Goal: Contribute content

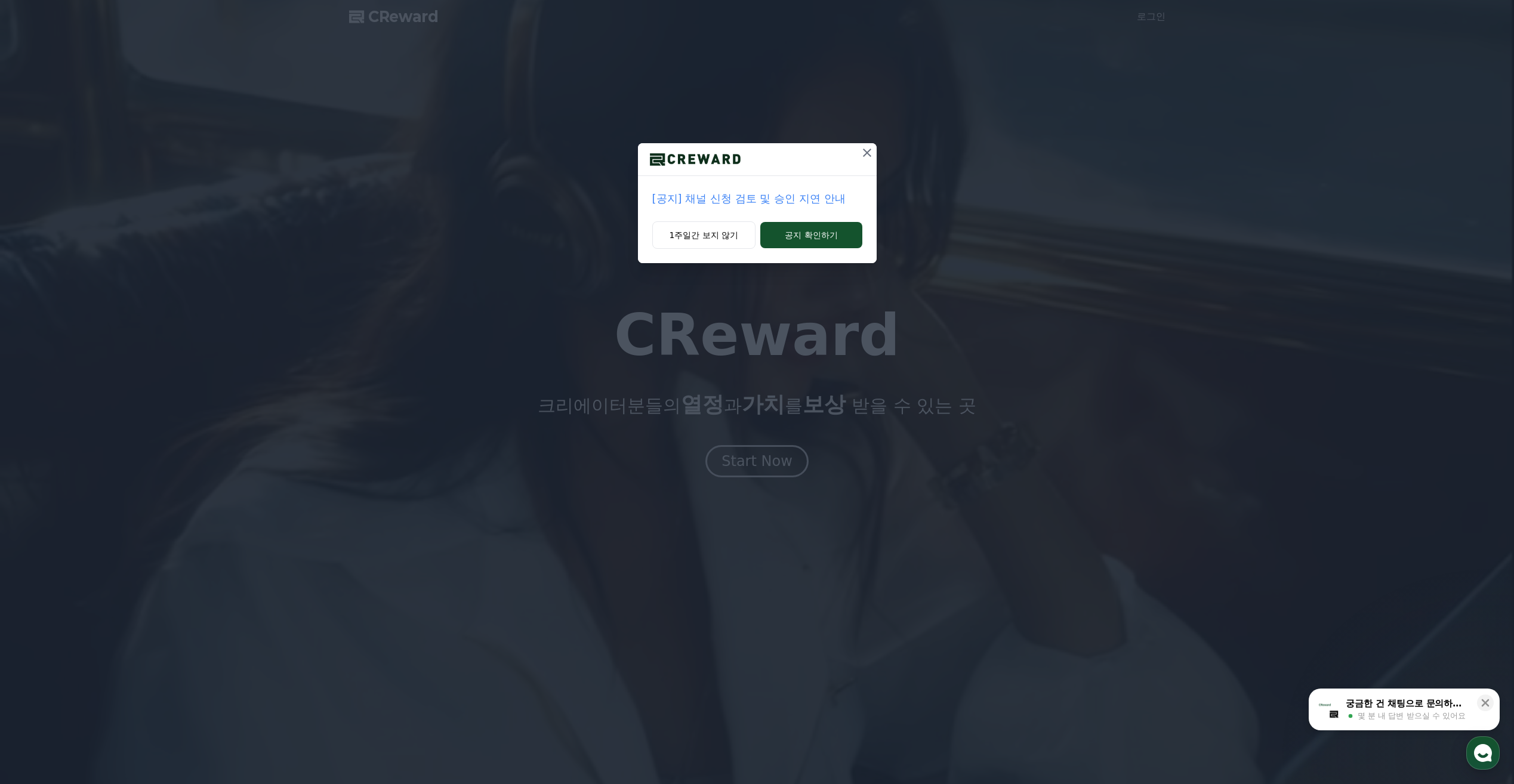
click at [869, 159] on icon at bounding box center [867, 153] width 14 height 14
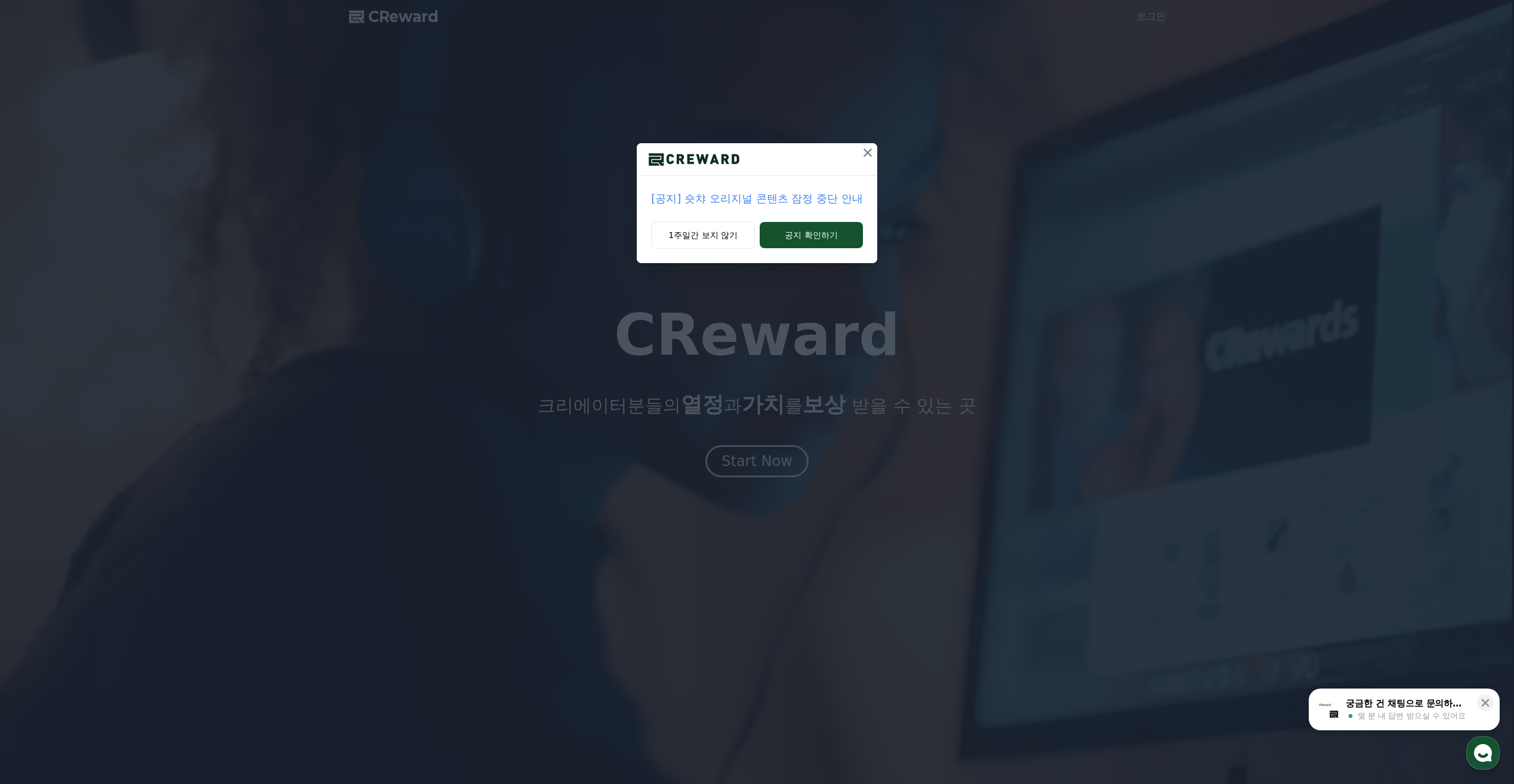
click at [873, 151] on icon at bounding box center [868, 153] width 14 height 14
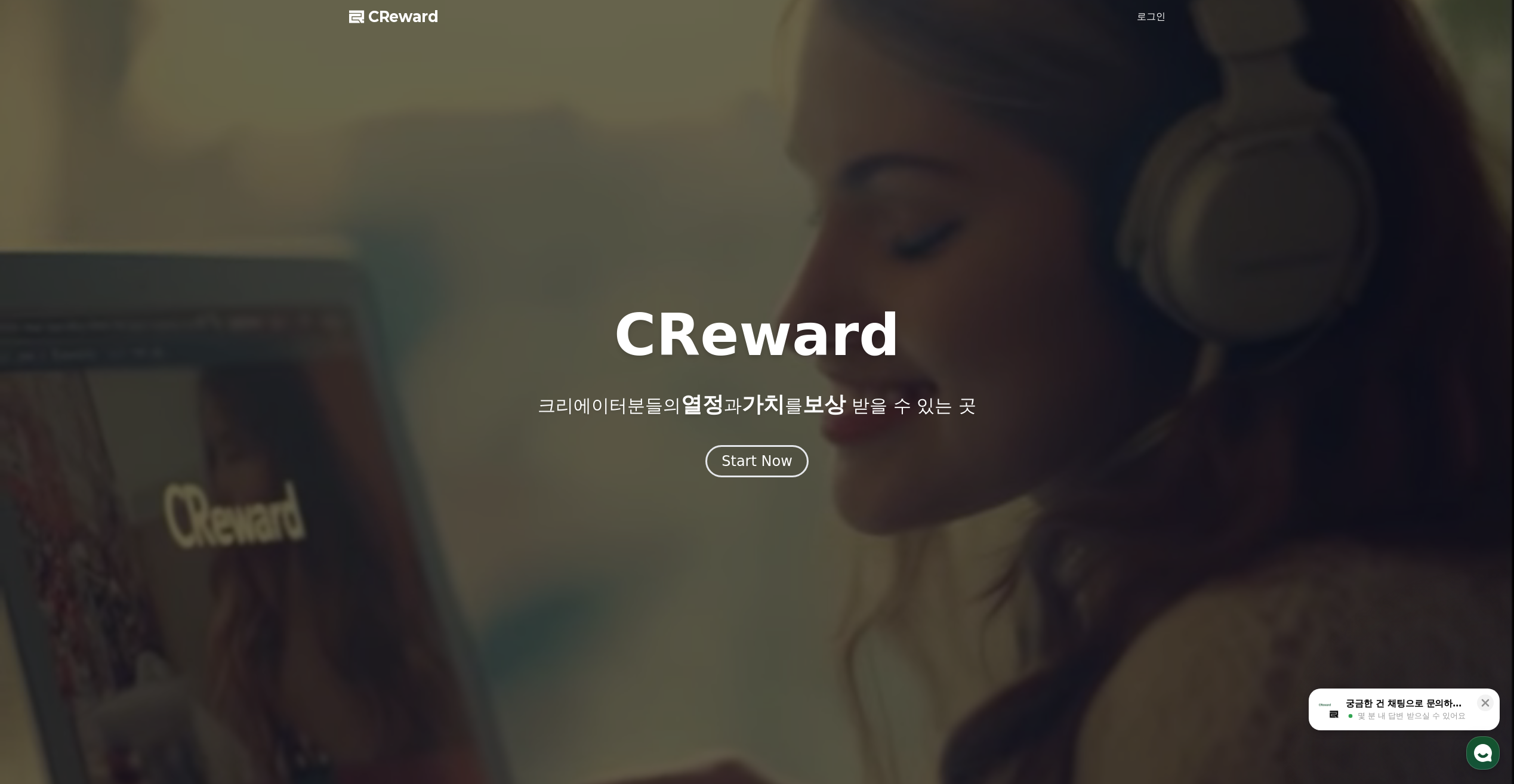
click at [1150, 20] on link "로그인" at bounding box center [1151, 16] width 28 height 14
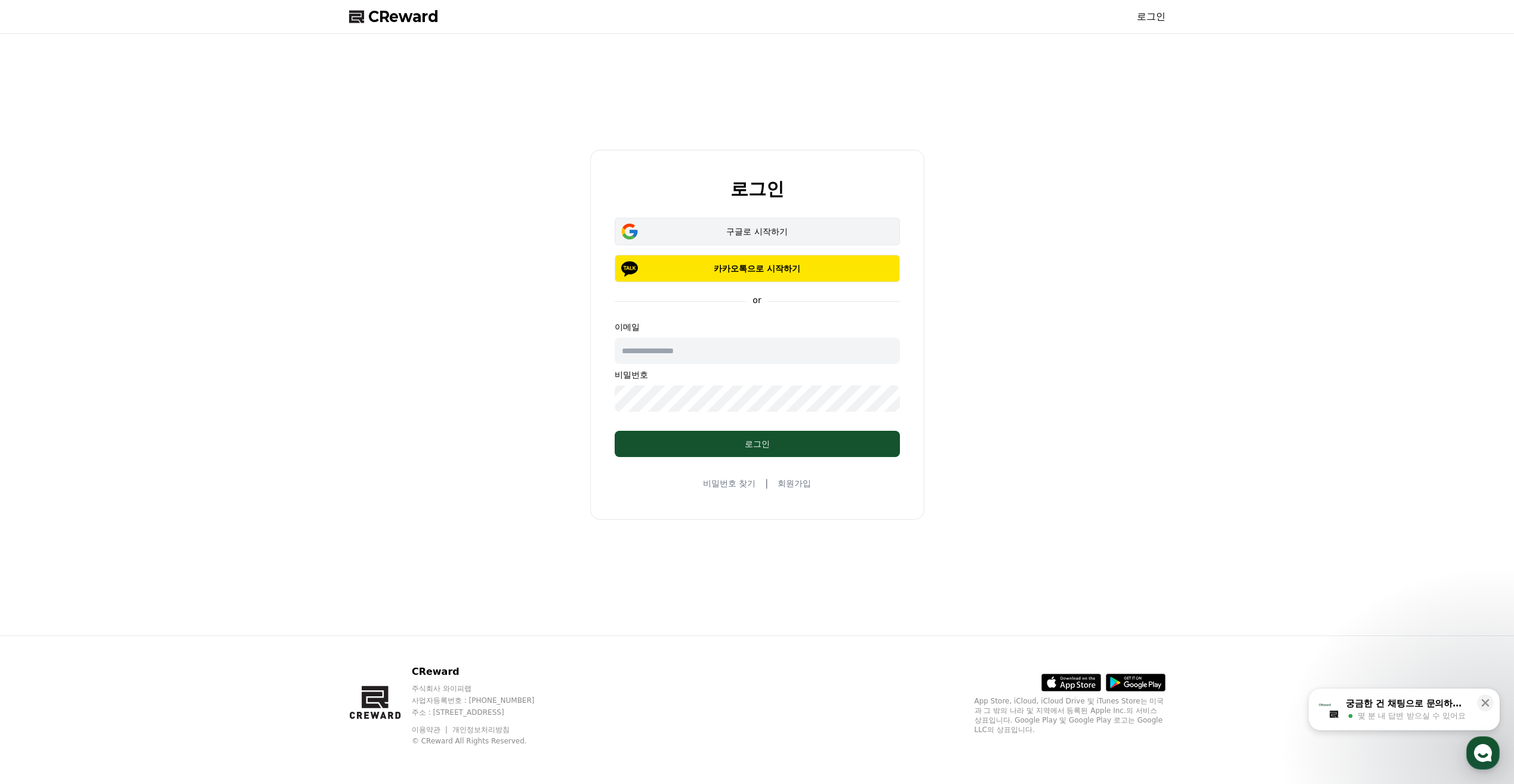
click at [730, 223] on button "구글로 시작하기" at bounding box center [758, 231] width 285 height 27
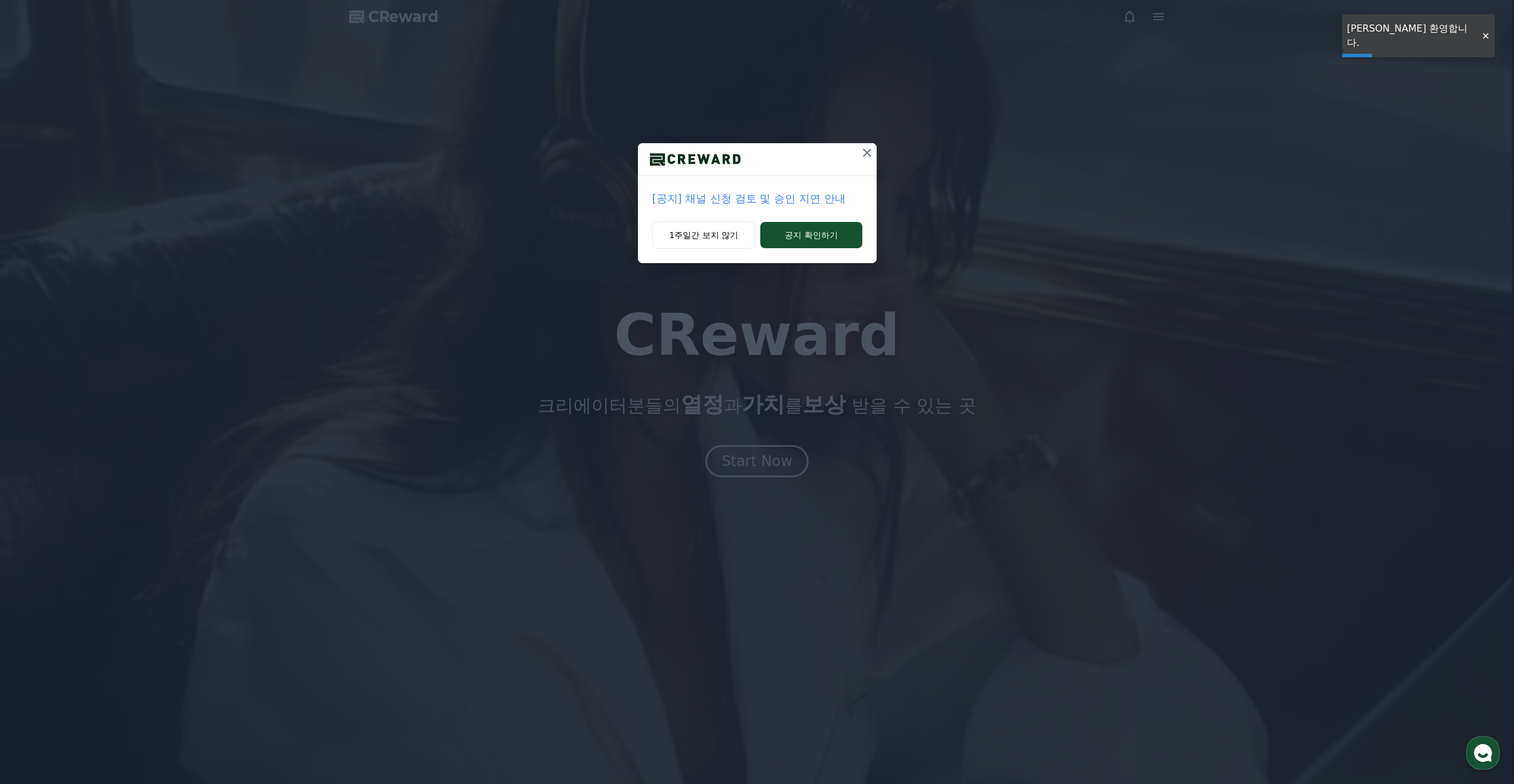
click at [873, 148] on icon at bounding box center [867, 153] width 14 height 14
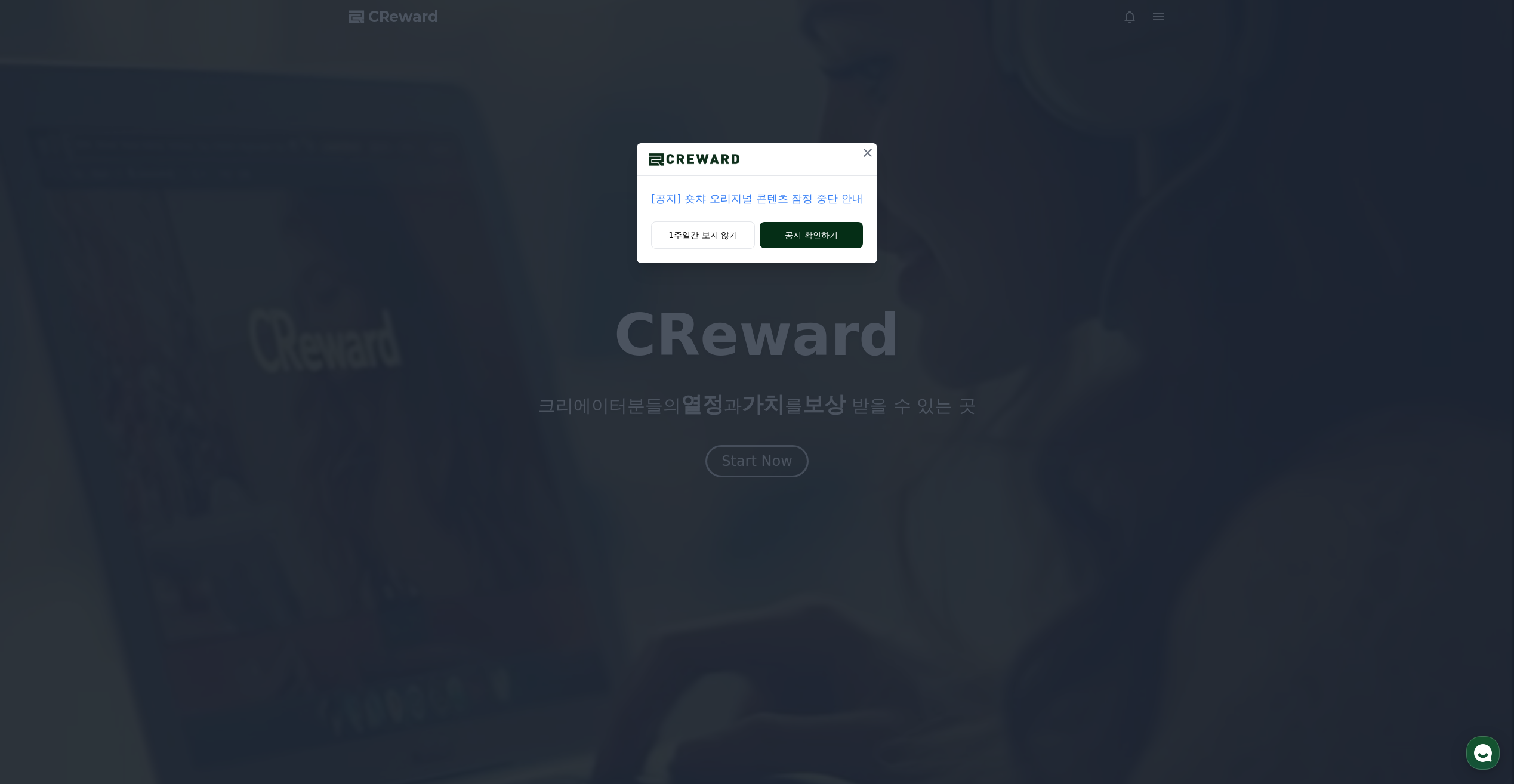
click at [816, 237] on button "공지 확인하기" at bounding box center [811, 235] width 103 height 26
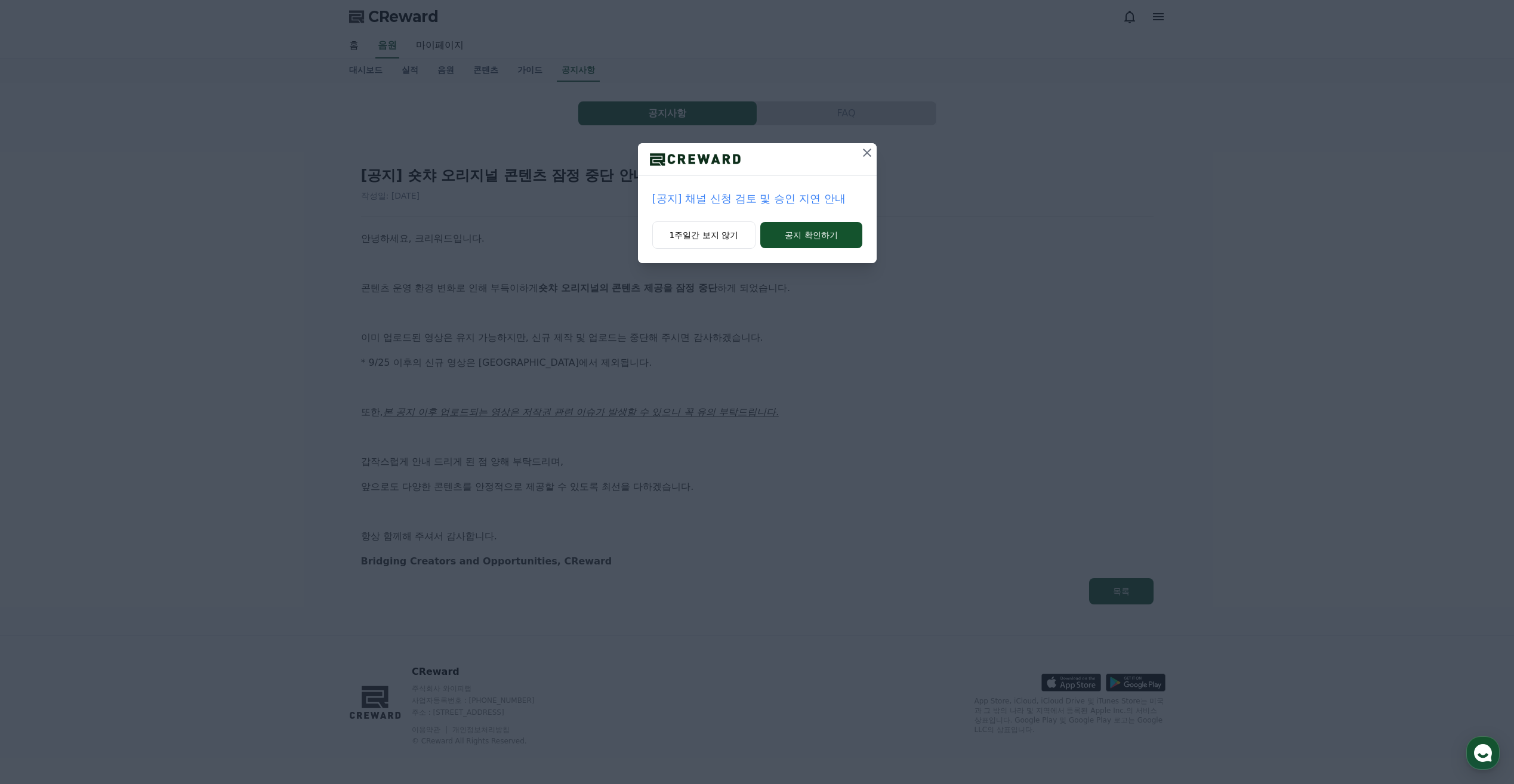
click at [868, 151] on icon at bounding box center [867, 153] width 9 height 9
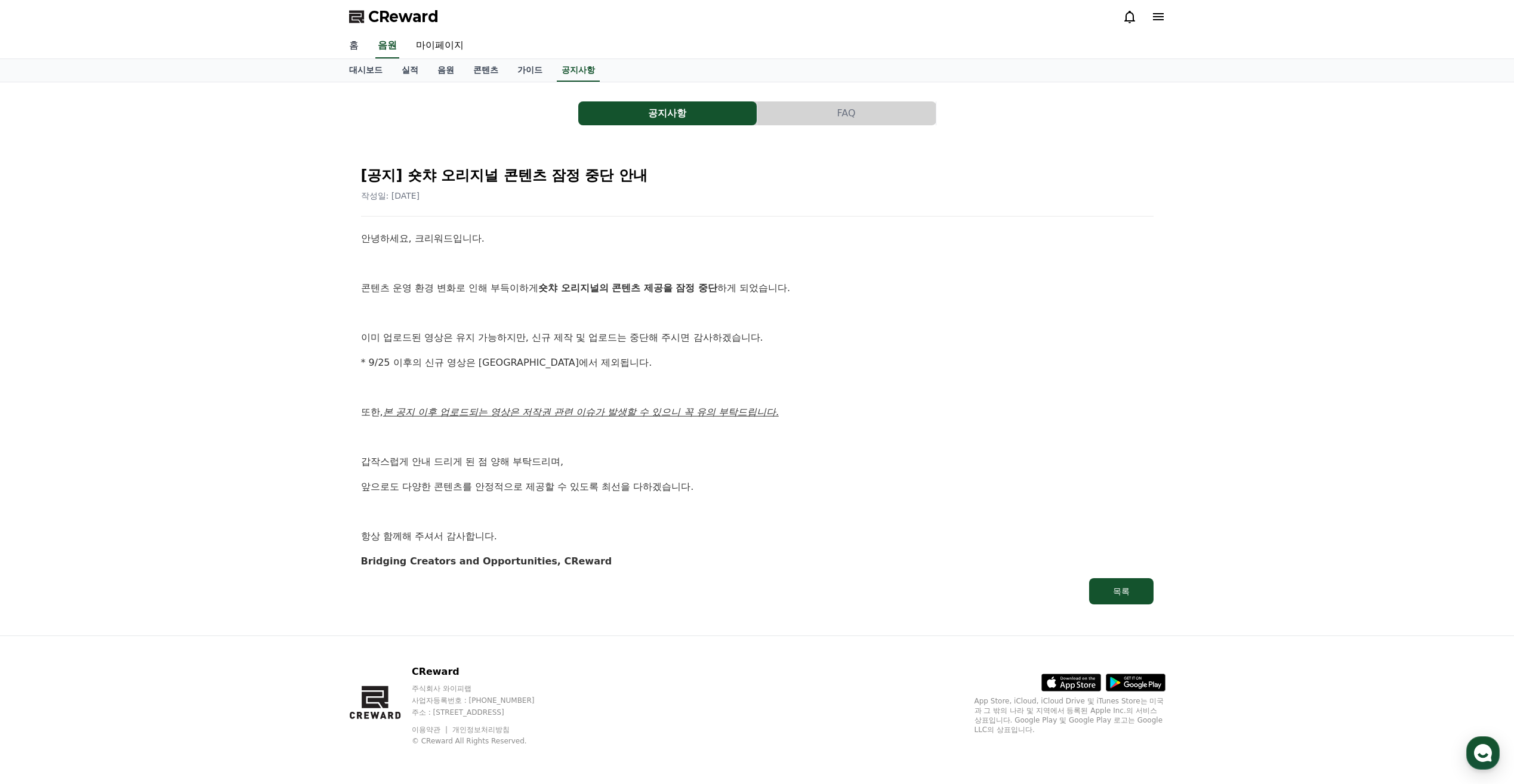
click at [355, 44] on link "홈" at bounding box center [353, 46] width 28 height 25
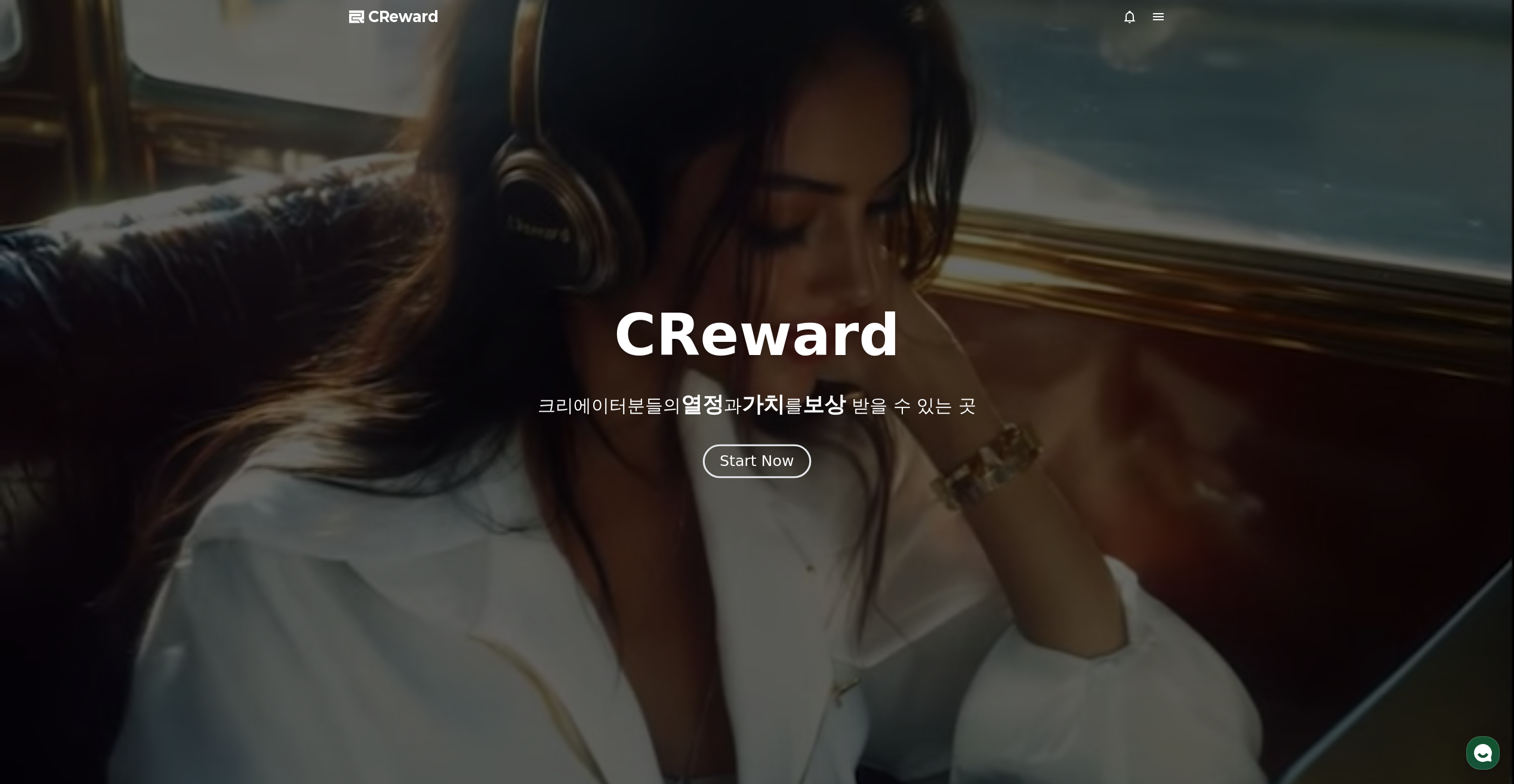
click at [757, 475] on button "Start Now" at bounding box center [757, 461] width 108 height 34
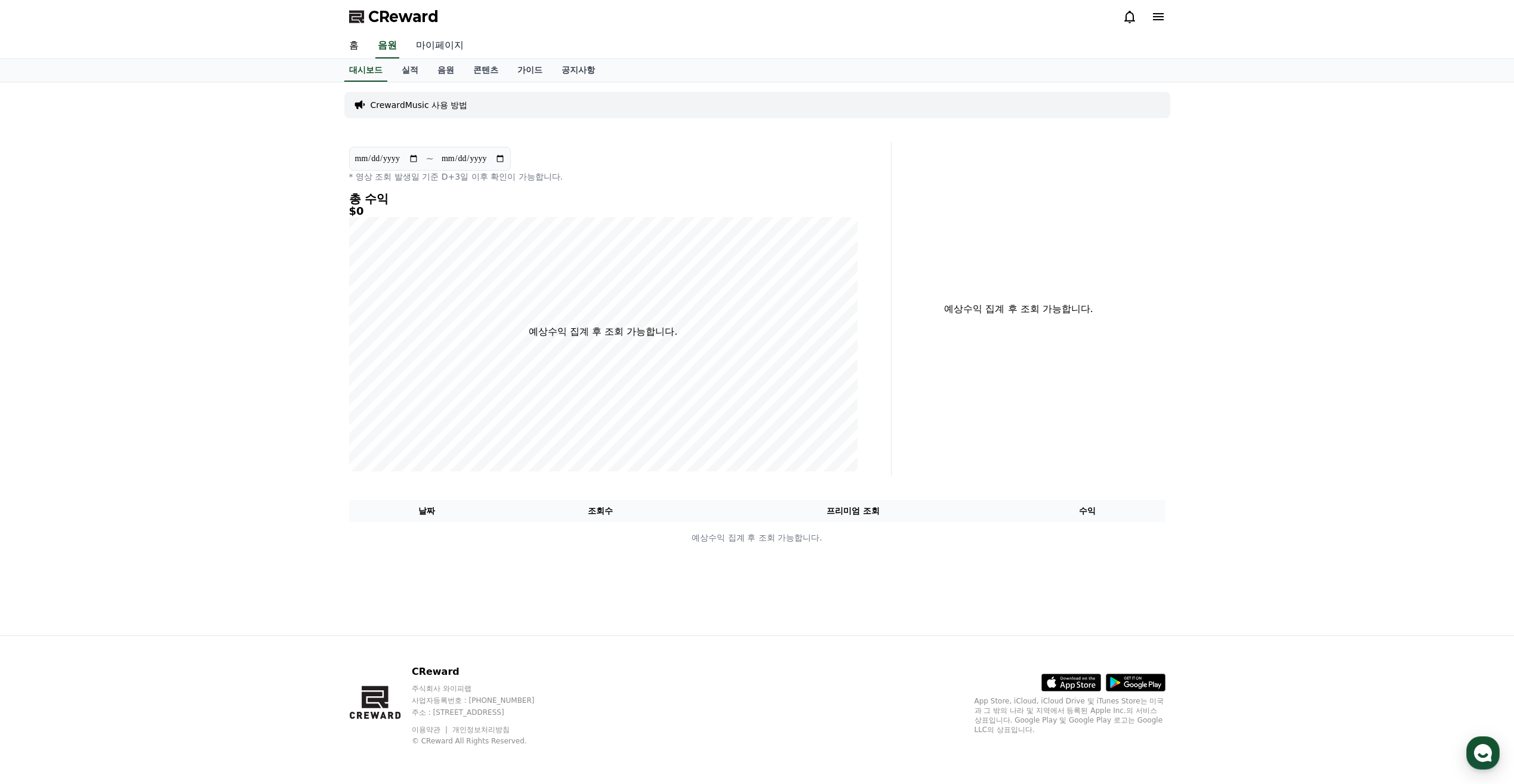
click at [430, 48] on link "마이페이지" at bounding box center [440, 46] width 67 height 25
select select "**********"
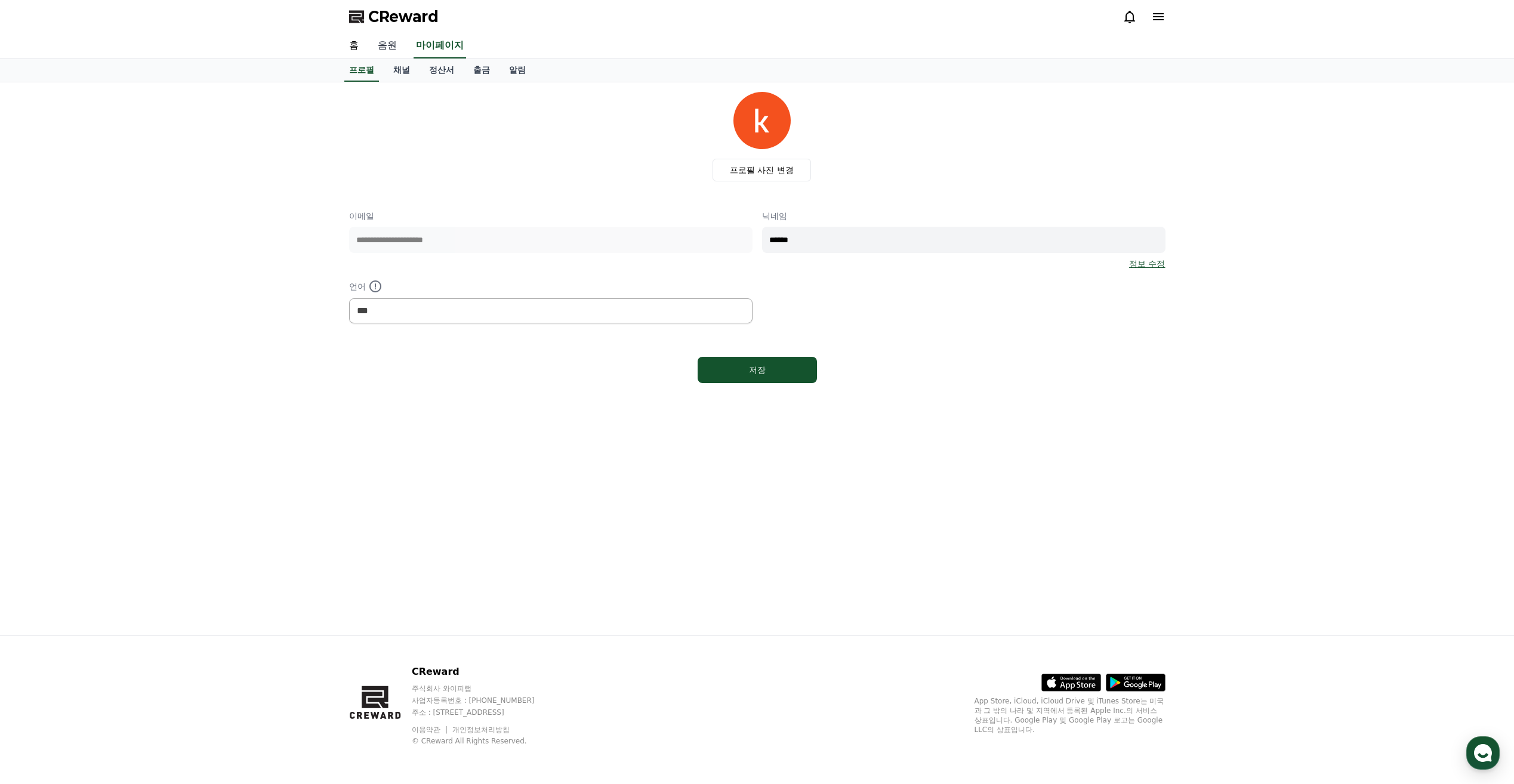
click at [389, 51] on link "음원" at bounding box center [387, 46] width 38 height 25
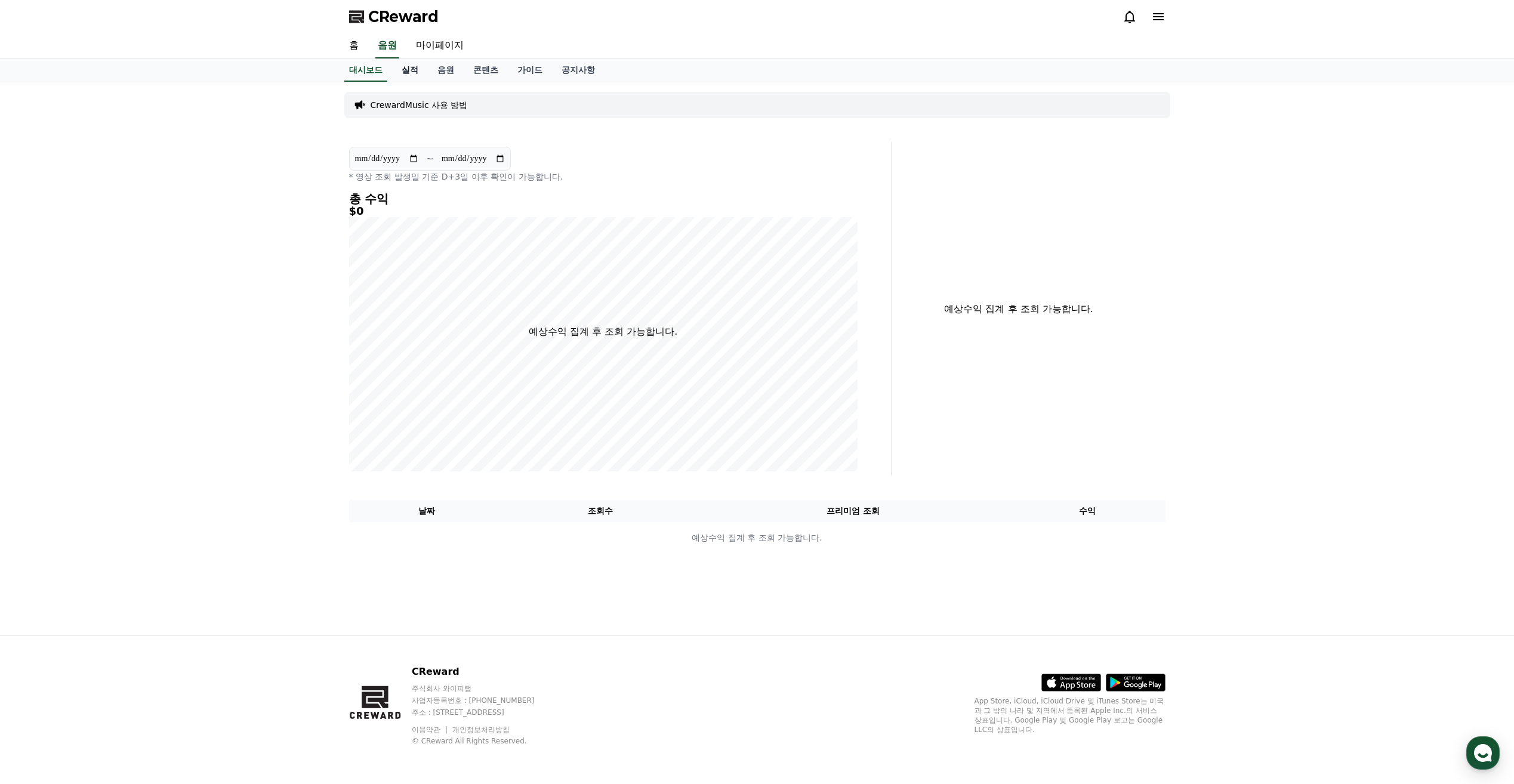
click at [410, 72] on link "실적" at bounding box center [410, 70] width 36 height 23
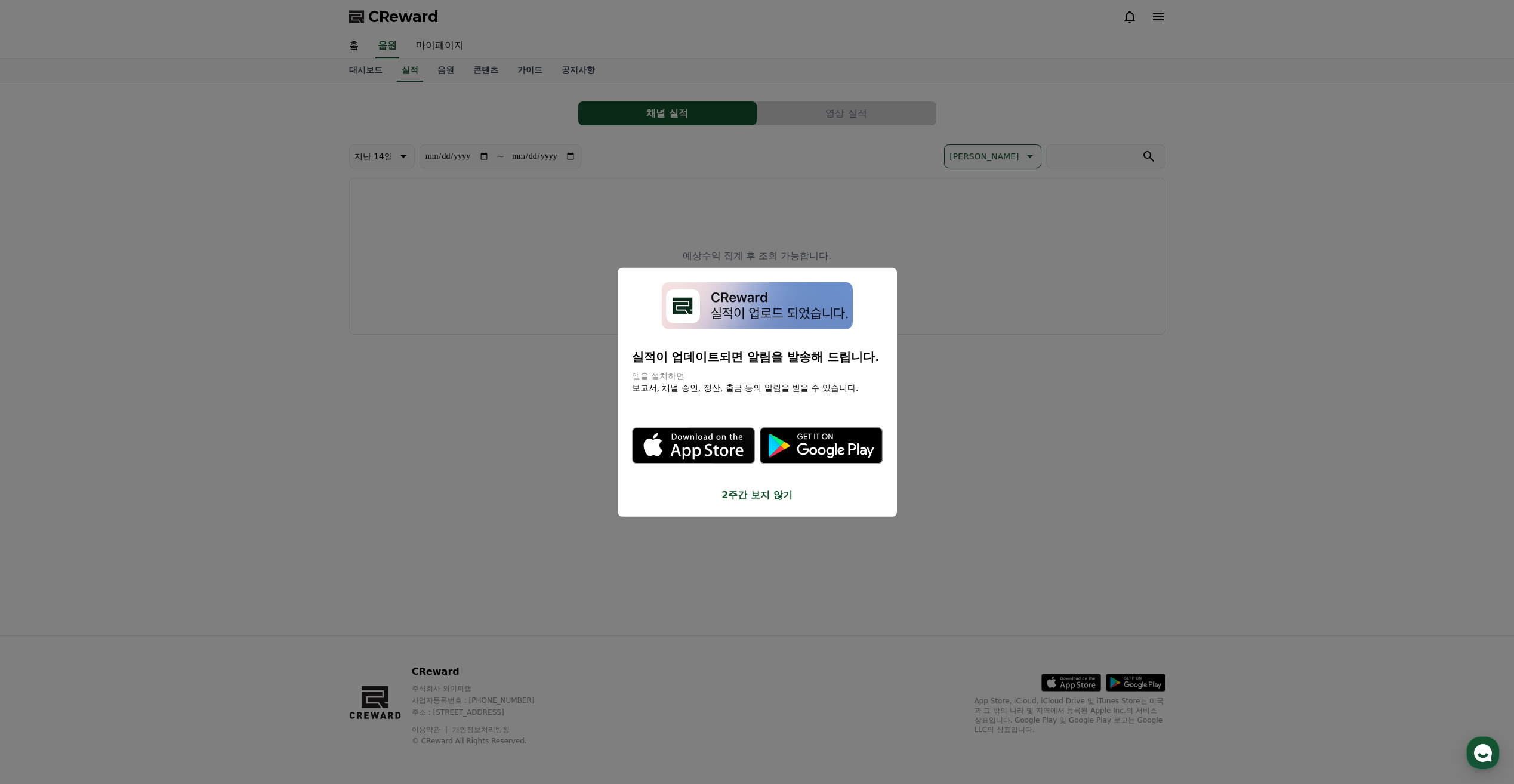
click at [770, 495] on button "2주간 보지 않기" at bounding box center [758, 494] width 251 height 14
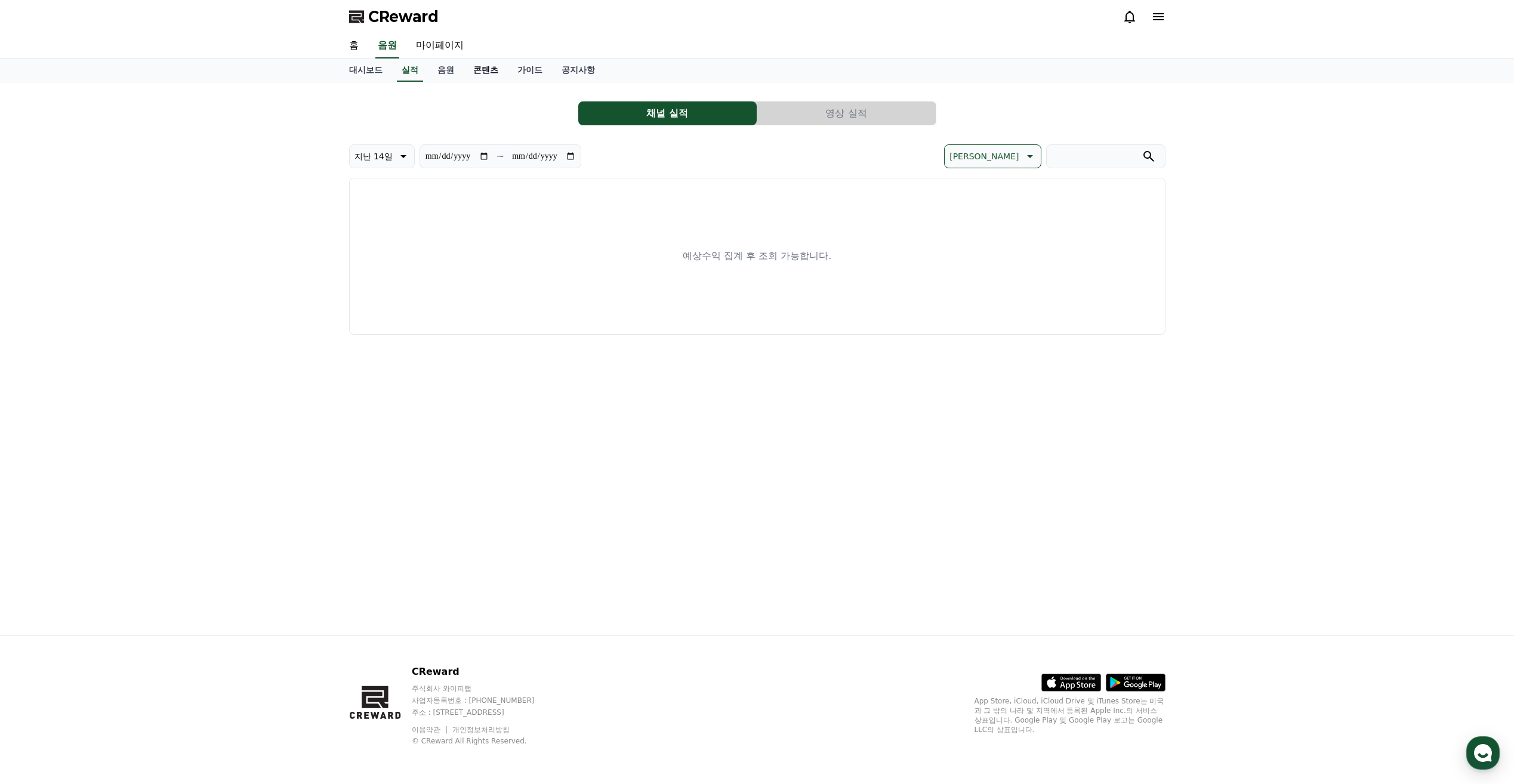
click at [480, 71] on link "콘텐츠" at bounding box center [485, 70] width 44 height 23
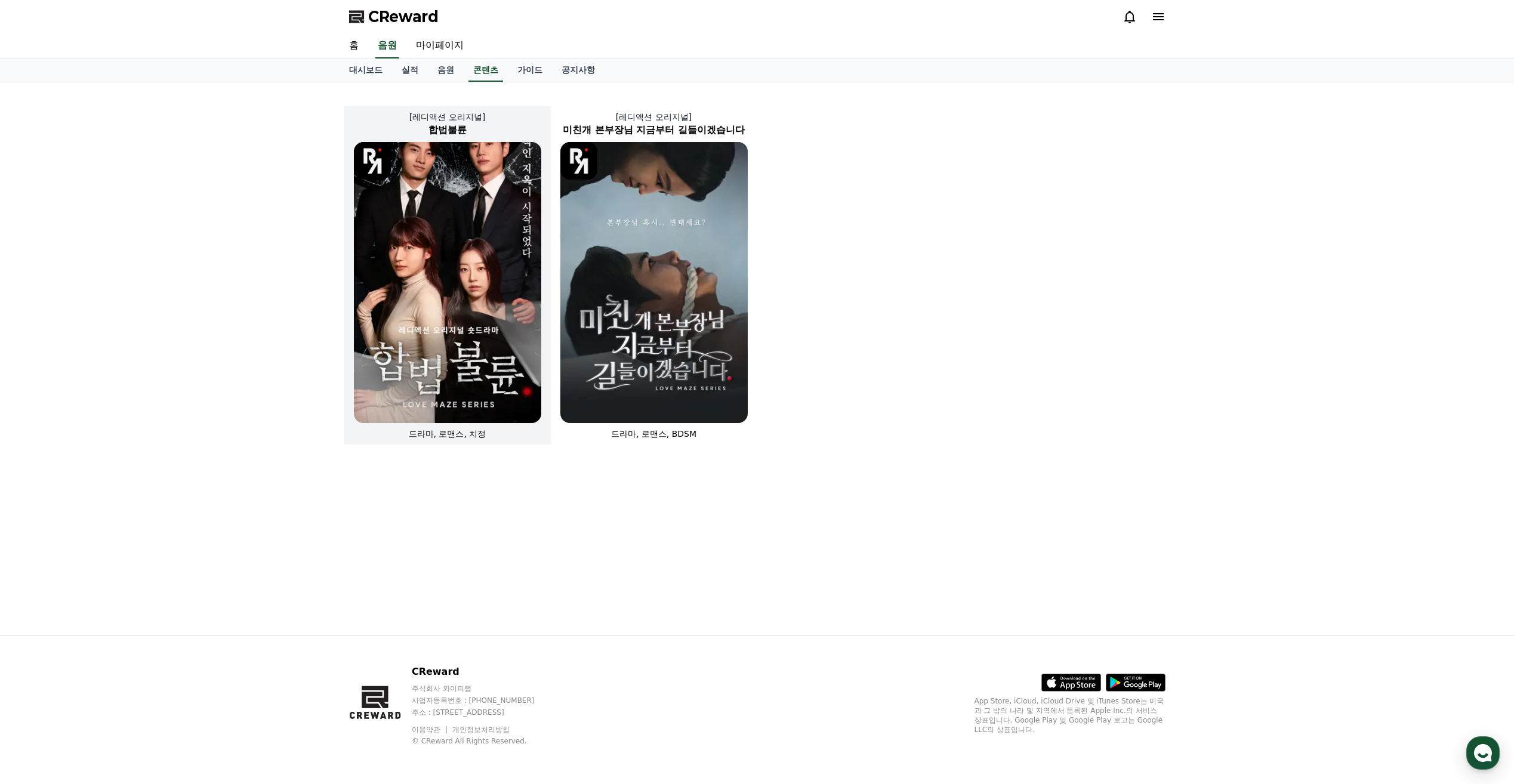
click at [497, 356] on img at bounding box center [447, 282] width 187 height 281
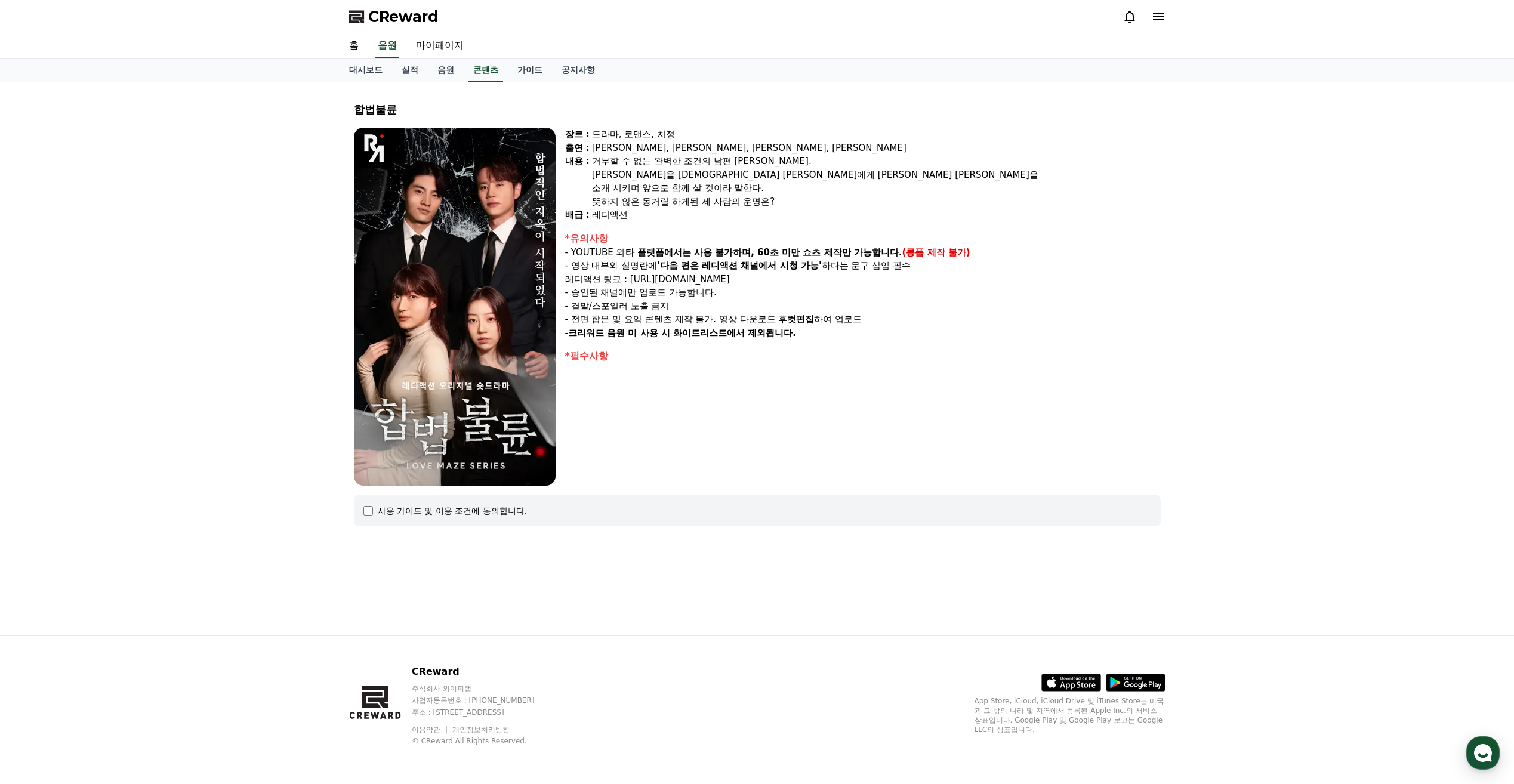
click at [598, 357] on div "*필수사항" at bounding box center [863, 356] width 596 height 14
click at [477, 513] on div "사용 가이드 및 이용 조건에 동의합니다." at bounding box center [452, 510] width 150 height 12
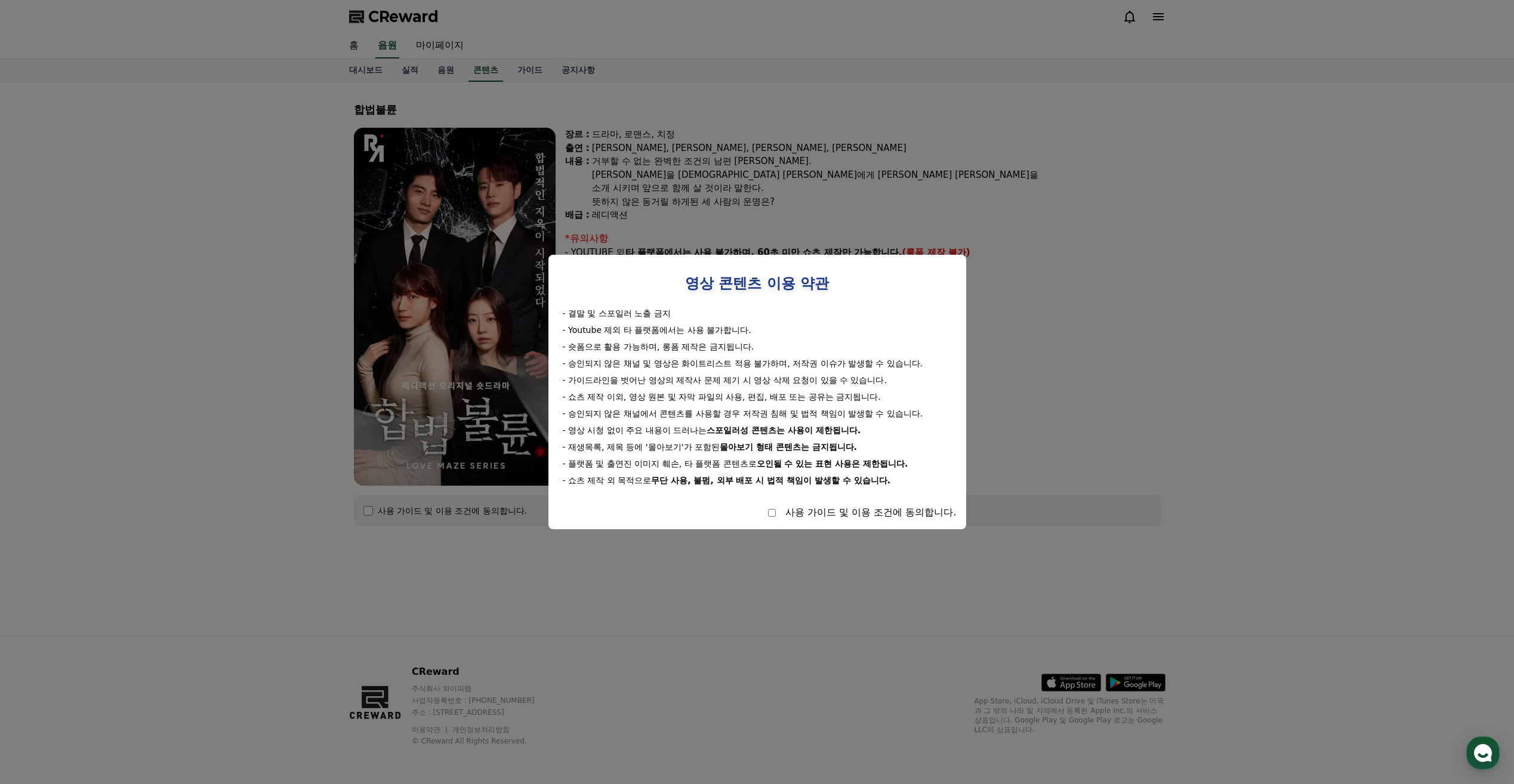
drag, startPoint x: 609, startPoint y: 381, endPoint x: 897, endPoint y: 386, distance: 288.0
click at [897, 386] on div "- 가이드라인을 벗어난 영상의 제작사 문제 제기 시 영상 삭제 요청이 있을 수 있습니다." at bounding box center [758, 380] width 389 height 12
drag, startPoint x: 897, startPoint y: 386, endPoint x: 916, endPoint y: 386, distance: 19.0
click at [916, 386] on div "- 가이드라인을 벗어난 영상의 제작사 문제 제기 시 영상 삭제 요청이 있을 수 있습니다." at bounding box center [758, 380] width 389 height 12
drag, startPoint x: 572, startPoint y: 429, endPoint x: 622, endPoint y: 433, distance: 50.2
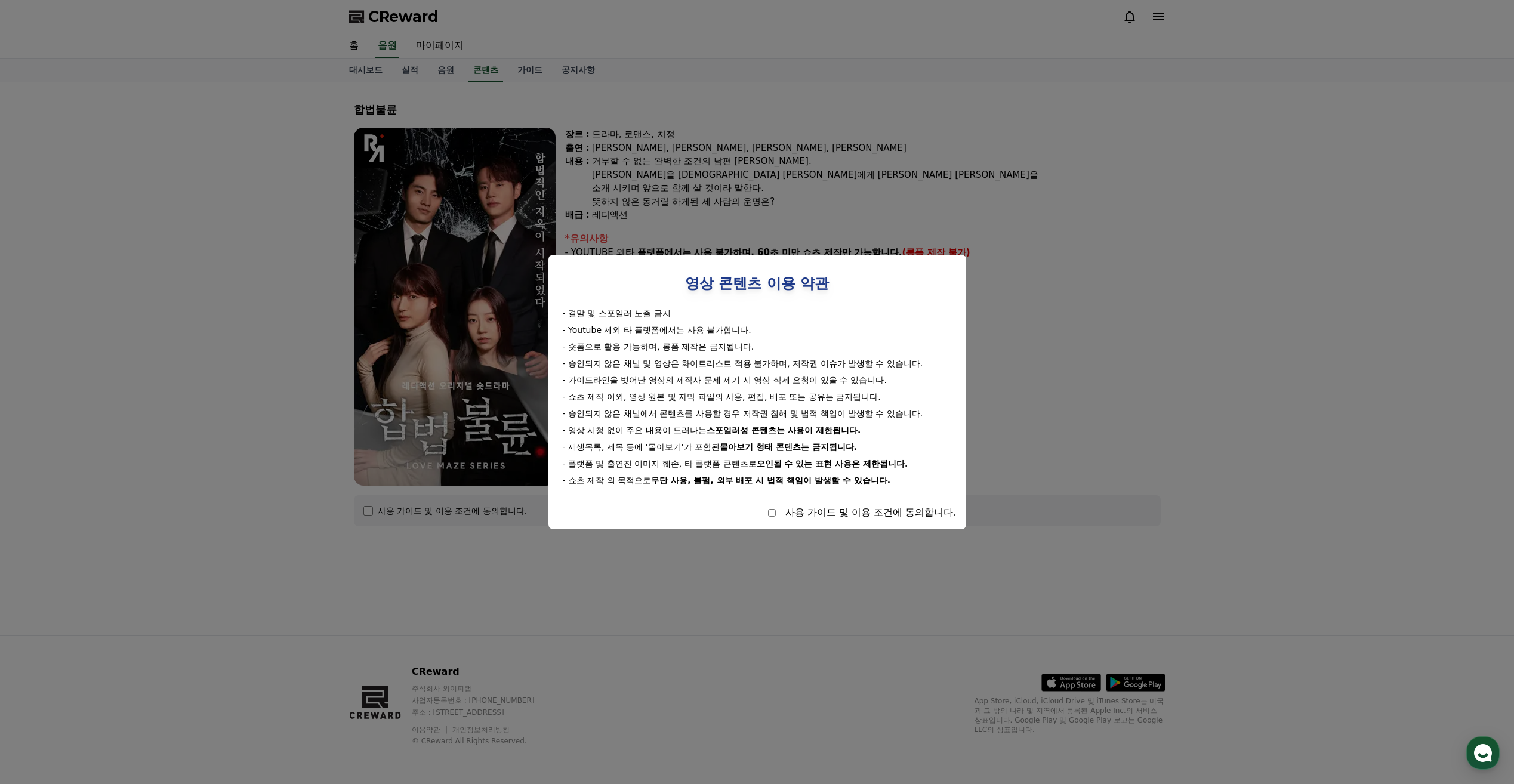
click at [622, 433] on div "- 영상 시청 없이 주요 내용이 드러나는 스포일러성 콘텐츠는 사용이 제한됩니다." at bounding box center [758, 430] width 389 height 12
drag, startPoint x: 622, startPoint y: 433, endPoint x: 676, endPoint y: 444, distance: 55.1
click at [675, 444] on div "- 재생목록, 제목 등에 '몰아보기'가 포함된 몰아보기 형태 콘텐츠는 금지됩니다." at bounding box center [758, 447] width 389 height 12
select select
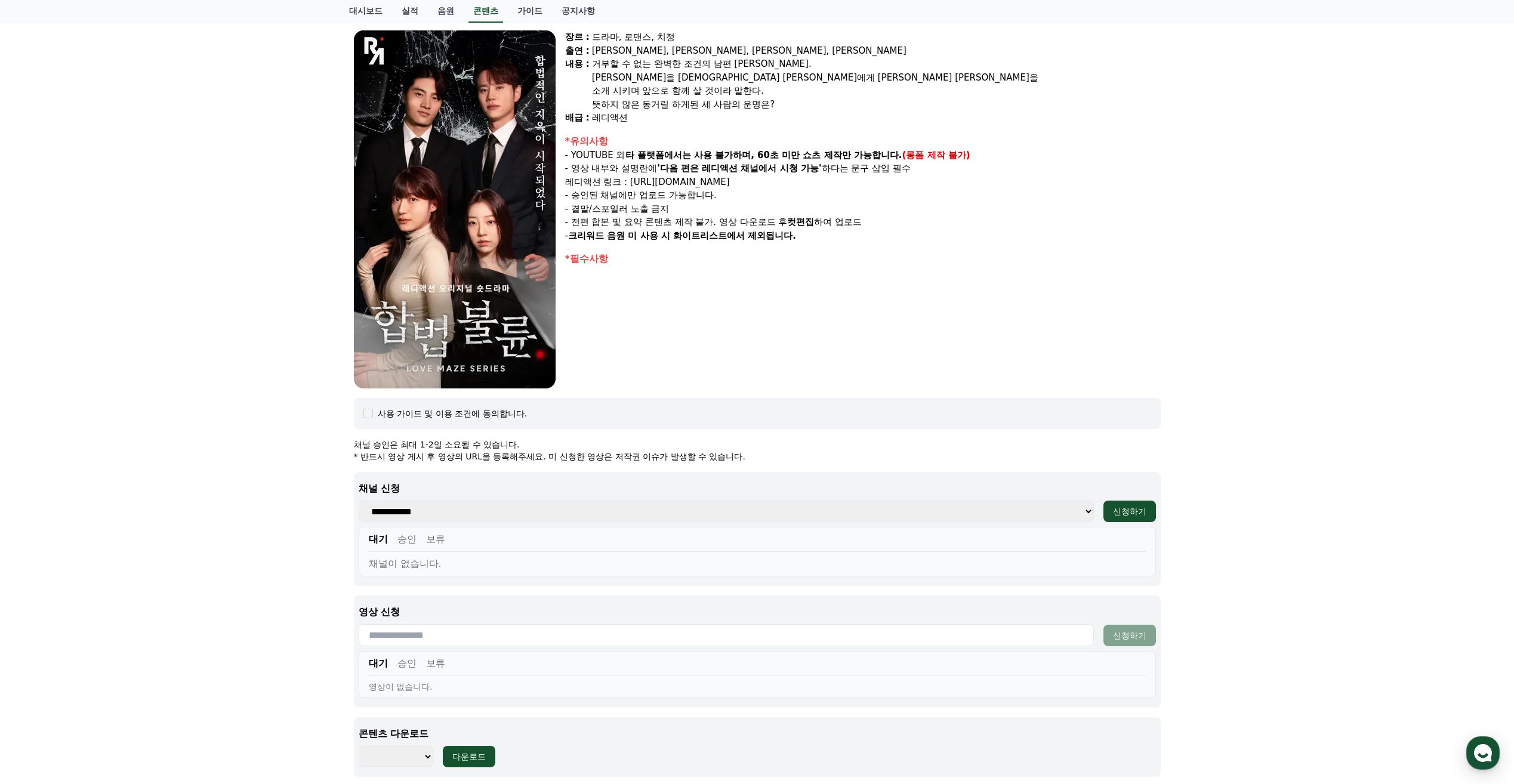
scroll to position [119, 0]
